Goal: Find specific page/section: Find specific page/section

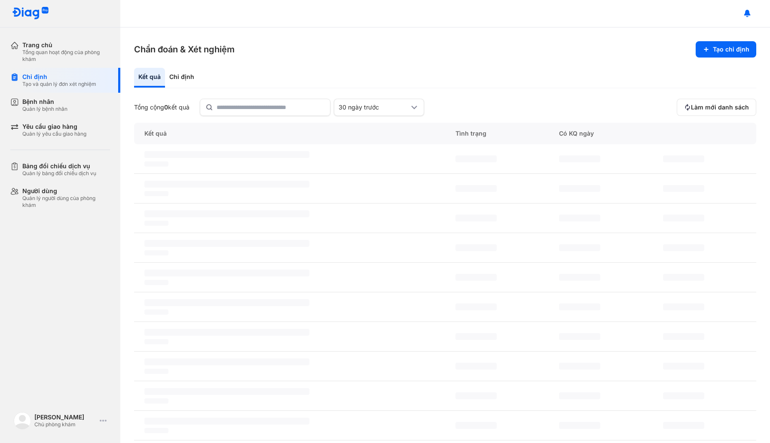
click at [40, 48] on div "Trang chủ" at bounding box center [66, 45] width 88 height 8
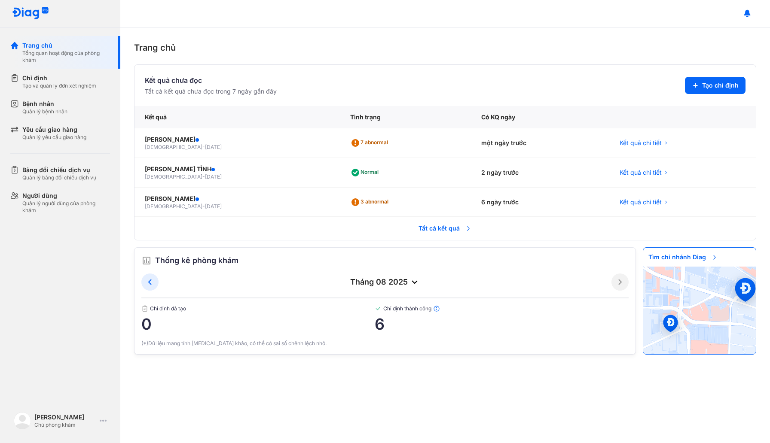
click at [448, 232] on span "Tất cả kết quả" at bounding box center [445, 228] width 64 height 19
